Goal: Information Seeking & Learning: Learn about a topic

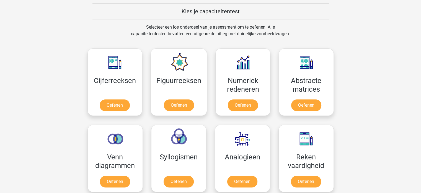
scroll to position [194, 0]
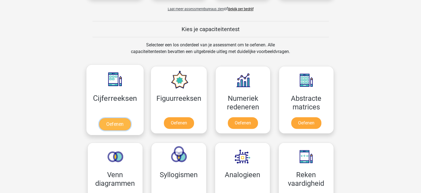
click at [116, 124] on link "Oefenen" at bounding box center [115, 124] width 32 height 12
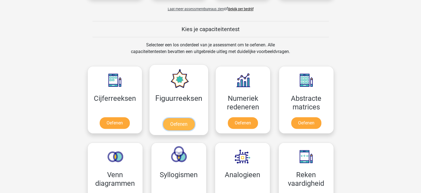
click at [182, 123] on link "Oefenen" at bounding box center [179, 124] width 32 height 12
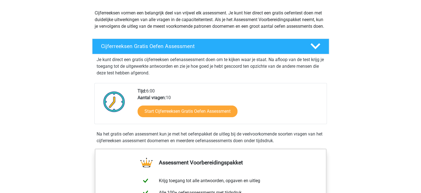
scroll to position [83, 0]
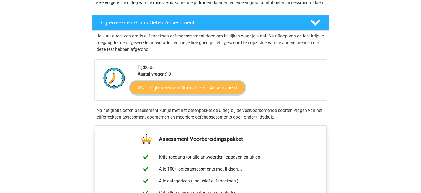
click at [201, 92] on link "Start Cijferreeksen Gratis Oefen Assessment" at bounding box center [187, 87] width 115 height 13
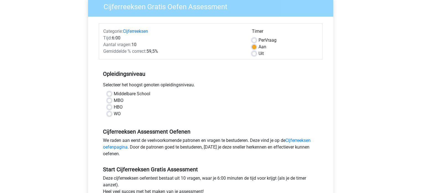
scroll to position [55, 0]
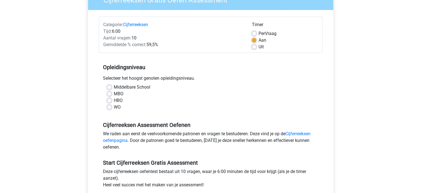
click at [114, 86] on label "Middelbare School" at bounding box center [132, 87] width 37 height 7
click at [109, 86] on input "Middelbare School" at bounding box center [109, 87] width 4 height 6
radio input "true"
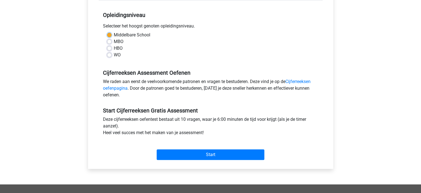
scroll to position [111, 0]
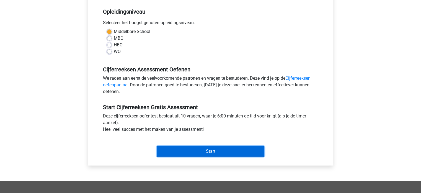
click at [209, 150] on input "Start" at bounding box center [211, 151] width 108 height 11
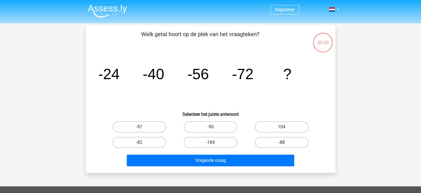
click at [286, 139] on label "-88" at bounding box center [281, 142] width 53 height 11
click at [286, 142] on input "-88" at bounding box center [284, 144] width 4 height 4
radio input "true"
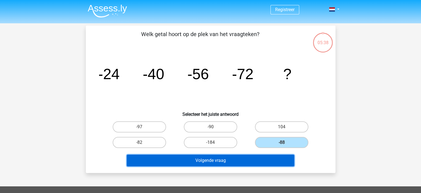
click at [224, 158] on button "Volgende vraag" at bounding box center [211, 160] width 168 height 12
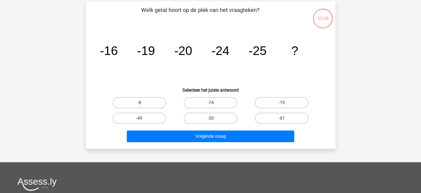
scroll to position [25, 0]
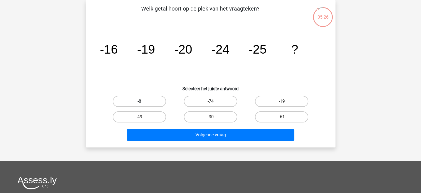
click at [140, 100] on label "-8" at bounding box center [139, 101] width 53 height 11
click at [140, 101] on input "-8" at bounding box center [141, 103] width 4 height 4
radio input "true"
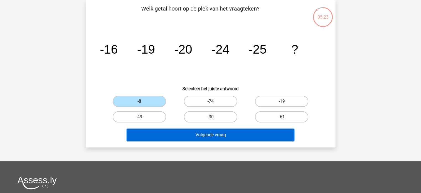
click at [219, 135] on button "Volgende vraag" at bounding box center [211, 135] width 168 height 12
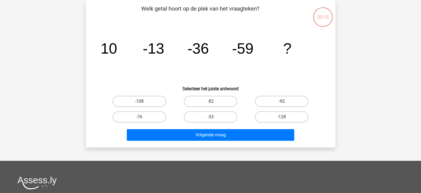
click at [283, 98] on label "-92" at bounding box center [281, 101] width 53 height 11
click at [283, 101] on input "-92" at bounding box center [284, 103] width 4 height 4
radio input "true"
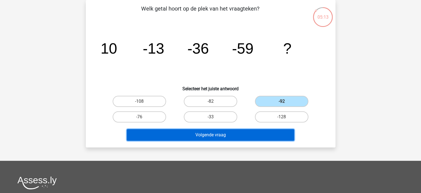
click at [220, 135] on button "Volgende vraag" at bounding box center [211, 135] width 168 height 12
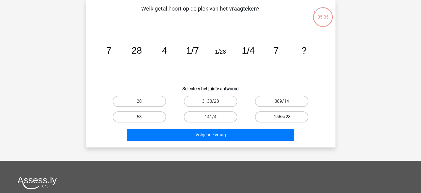
click at [279, 114] on label "-1565/28" at bounding box center [281, 116] width 53 height 11
click at [282, 117] on input "-1565/28" at bounding box center [284, 119] width 4 height 4
radio input "true"
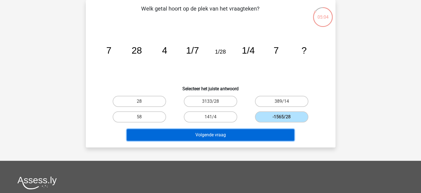
click at [208, 134] on button "Volgende vraag" at bounding box center [211, 135] width 168 height 12
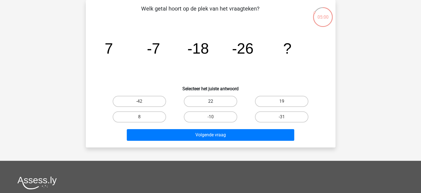
click at [217, 100] on label "22" at bounding box center [210, 101] width 53 height 11
click at [214, 101] on input "22" at bounding box center [213, 103] width 4 height 4
radio input "true"
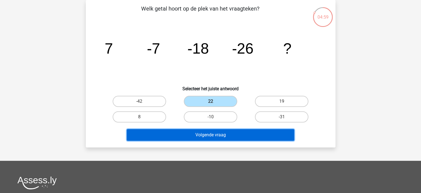
click at [213, 133] on button "Volgende vraag" at bounding box center [211, 135] width 168 height 12
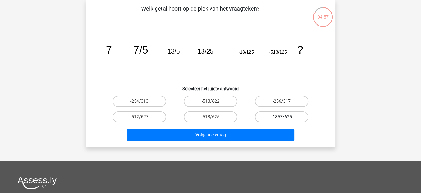
click at [276, 114] on label "-1857/625" at bounding box center [281, 116] width 53 height 11
click at [282, 117] on input "-1857/625" at bounding box center [284, 119] width 4 height 4
radio input "true"
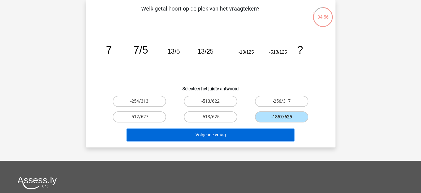
click at [209, 134] on button "Volgende vraag" at bounding box center [211, 135] width 168 height 12
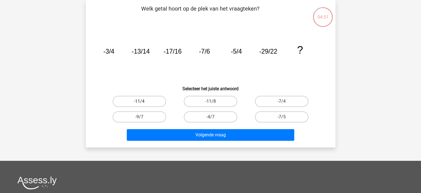
click at [142, 100] on label "-11/4" at bounding box center [139, 101] width 53 height 11
click at [142, 101] on input "-11/4" at bounding box center [141, 103] width 4 height 4
radio input "true"
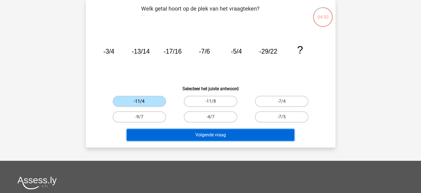
click at [204, 134] on button "Volgende vraag" at bounding box center [211, 135] width 168 height 12
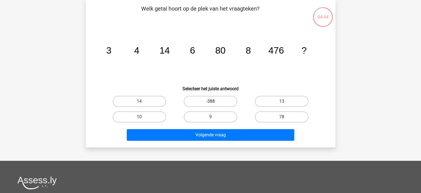
click at [209, 99] on label "-388" at bounding box center [210, 101] width 53 height 11
click at [211, 101] on input "-388" at bounding box center [213, 103] width 4 height 4
radio input "true"
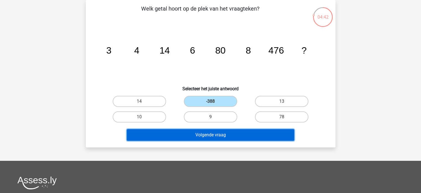
click at [206, 135] on button "Volgende vraag" at bounding box center [211, 135] width 168 height 12
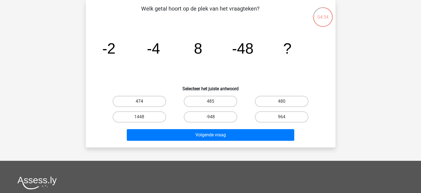
click at [139, 100] on label "474" at bounding box center [139, 101] width 53 height 11
click at [139, 101] on input "474" at bounding box center [141, 103] width 4 height 4
radio input "true"
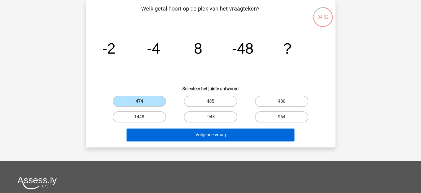
click at [202, 132] on button "Volgende vraag" at bounding box center [211, 135] width 168 height 12
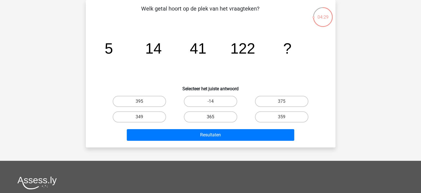
click at [212, 115] on label "365" at bounding box center [210, 116] width 53 height 11
click at [212, 117] on input "365" at bounding box center [213, 119] width 4 height 4
radio input "true"
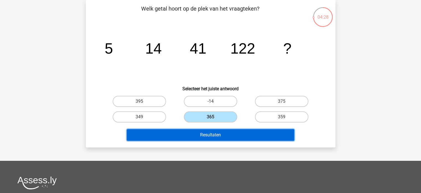
click at [211, 133] on button "Resultaten" at bounding box center [211, 135] width 168 height 12
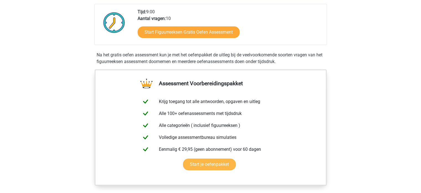
scroll to position [83, 0]
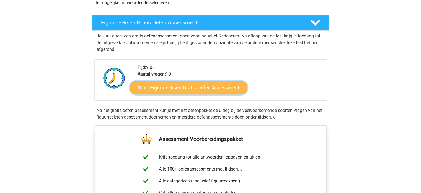
click at [222, 86] on link "Start Figuurreeksen Gratis Oefen Assessment" at bounding box center [188, 87] width 117 height 13
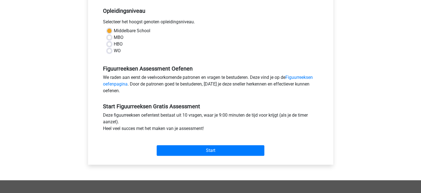
scroll to position [166, 0]
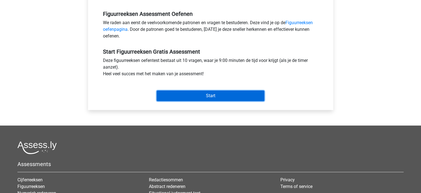
click at [208, 94] on input "Start" at bounding box center [211, 95] width 108 height 11
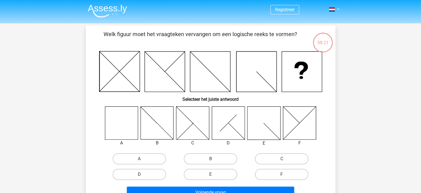
click at [148, 176] on label "D" at bounding box center [139, 173] width 53 height 11
click at [143, 176] on input "D" at bounding box center [141, 176] width 4 height 4
radio input "true"
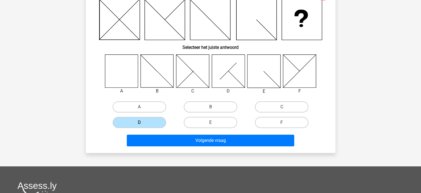
scroll to position [55, 0]
